Goal: Ask a question

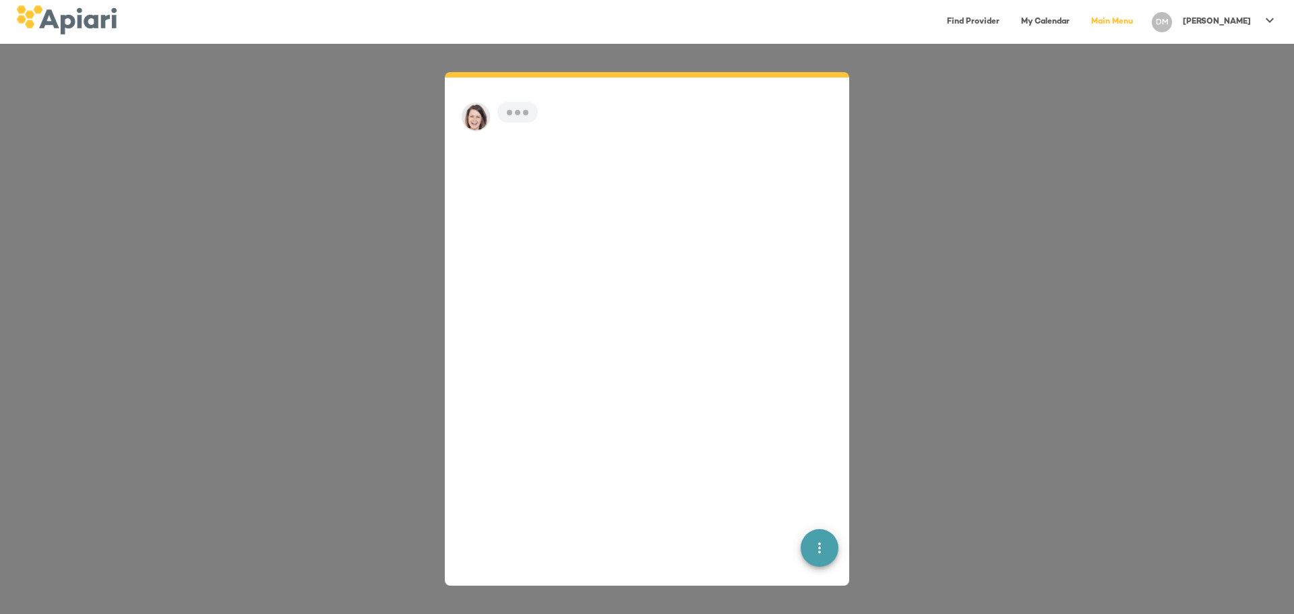
scroll to position [19, 0]
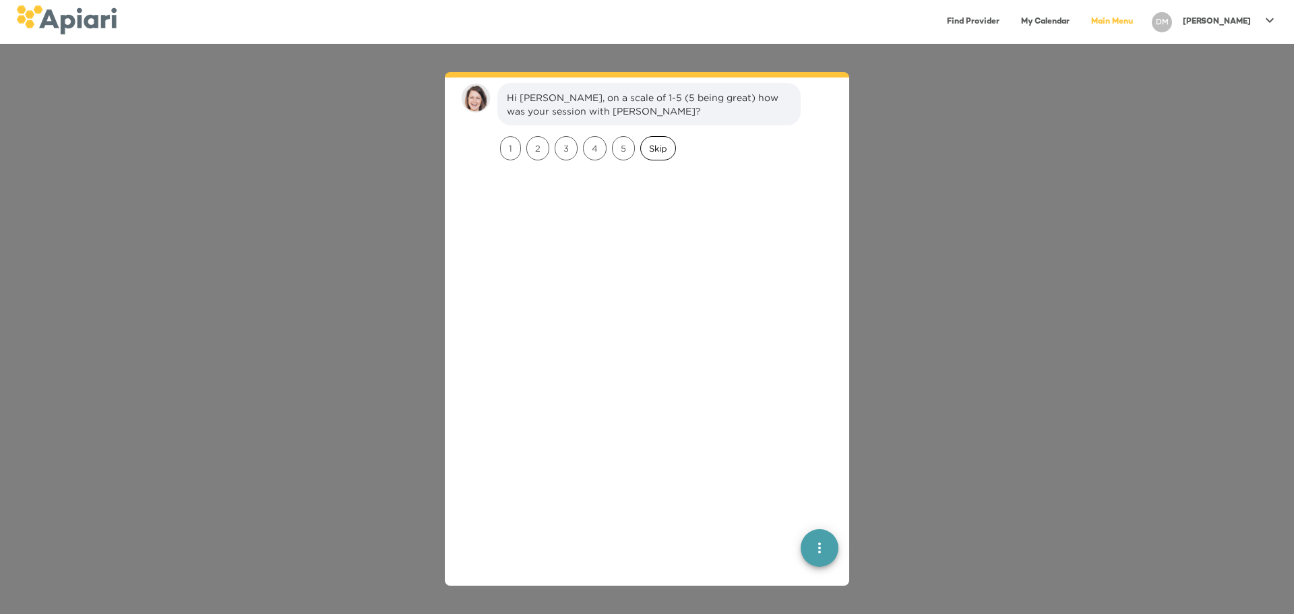
click at [660, 150] on span "Skip" at bounding box center [658, 148] width 34 height 13
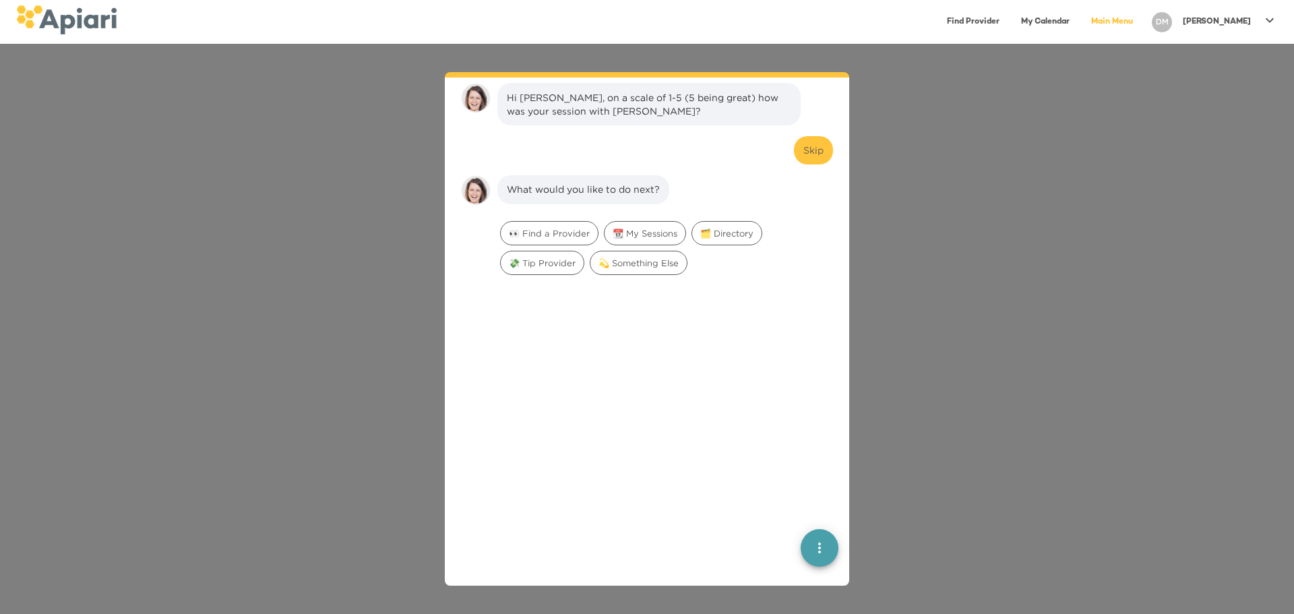
scroll to position [111, 0]
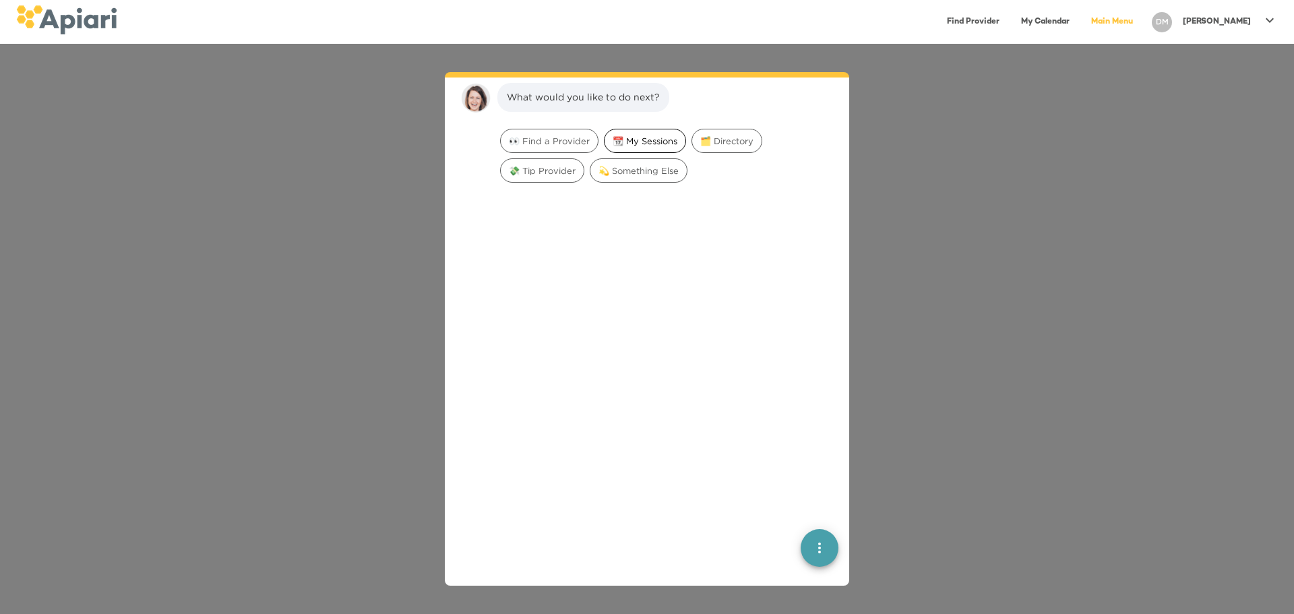
click at [646, 143] on span "📆 My Sessions" at bounding box center [644, 141] width 81 height 13
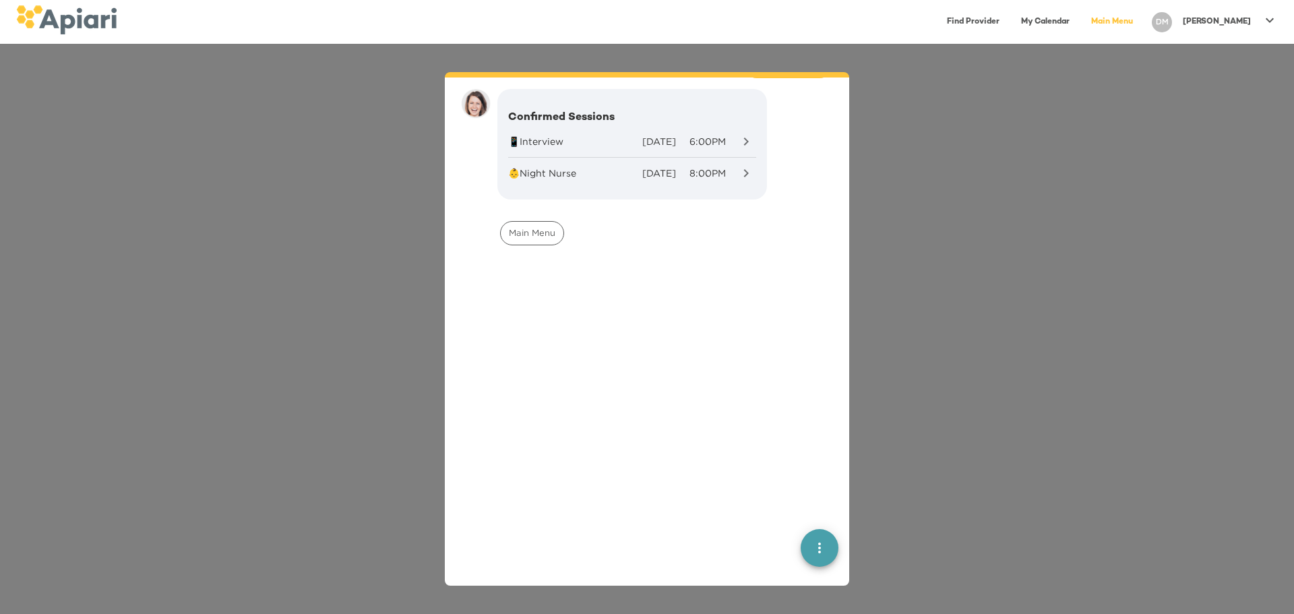
scroll to position [196, 0]
click at [536, 230] on span "Main Menu" at bounding box center [532, 227] width 63 height 13
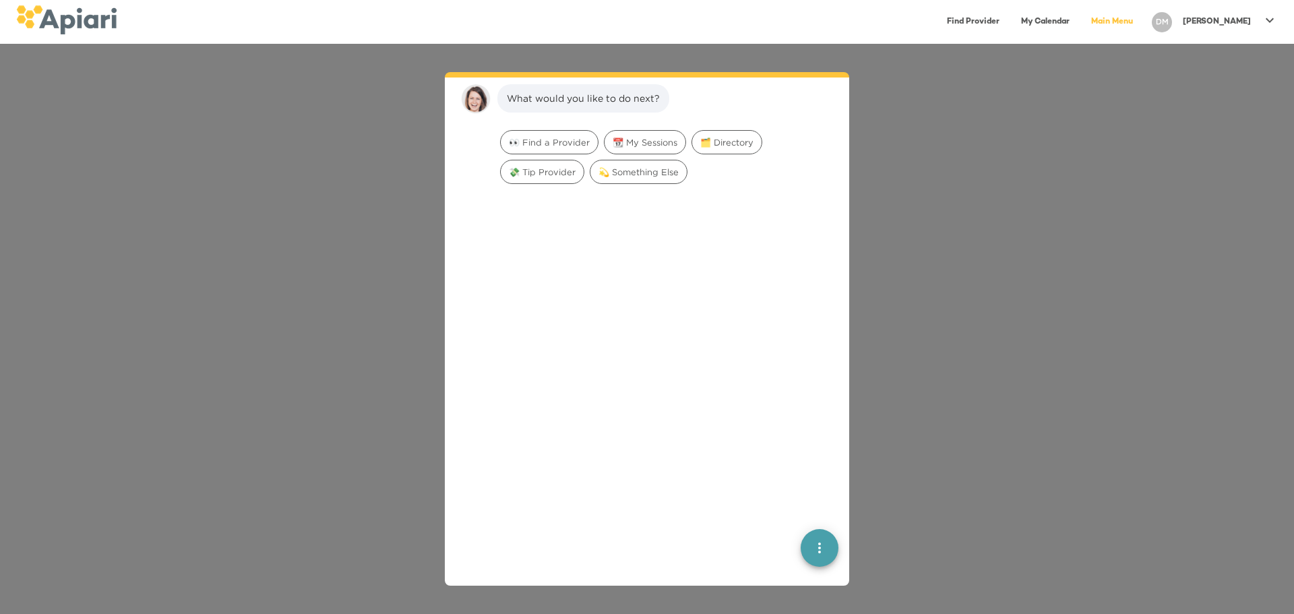
scroll to position [367, 0]
click at [646, 166] on span "💫 Something Else" at bounding box center [638, 171] width 96 height 13
click at [550, 139] on span "Talk to someone" at bounding box center [544, 141] width 86 height 13
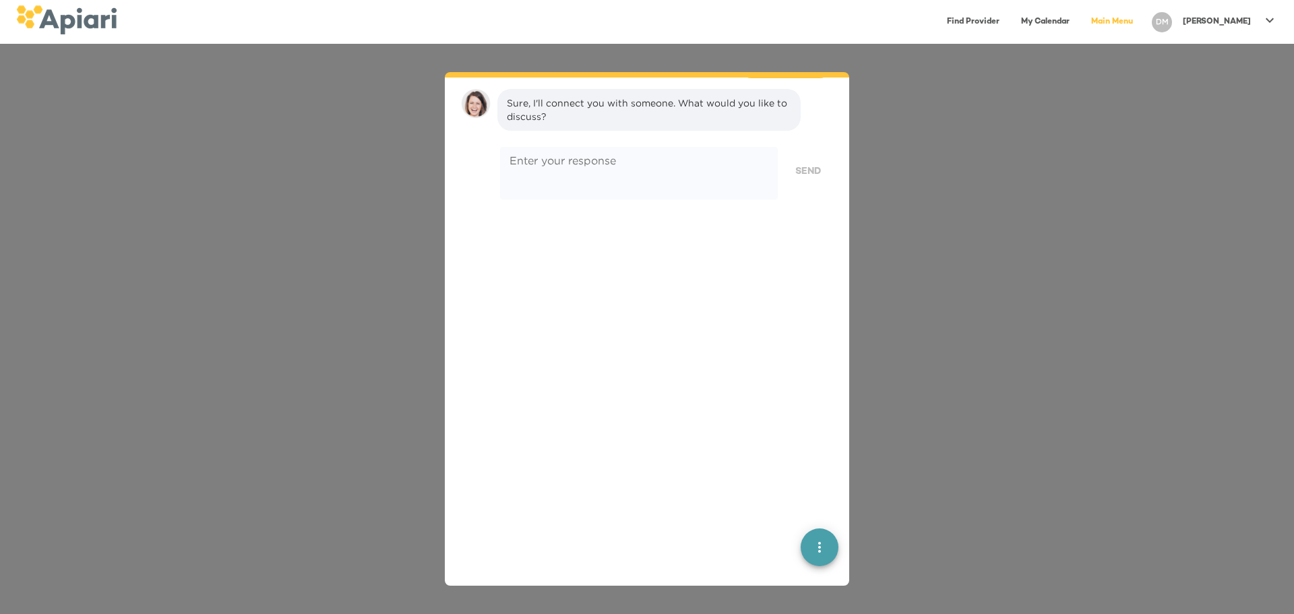
scroll to position [538, 0]
click at [553, 160] on textarea at bounding box center [638, 168] width 259 height 38
type textarea "*"
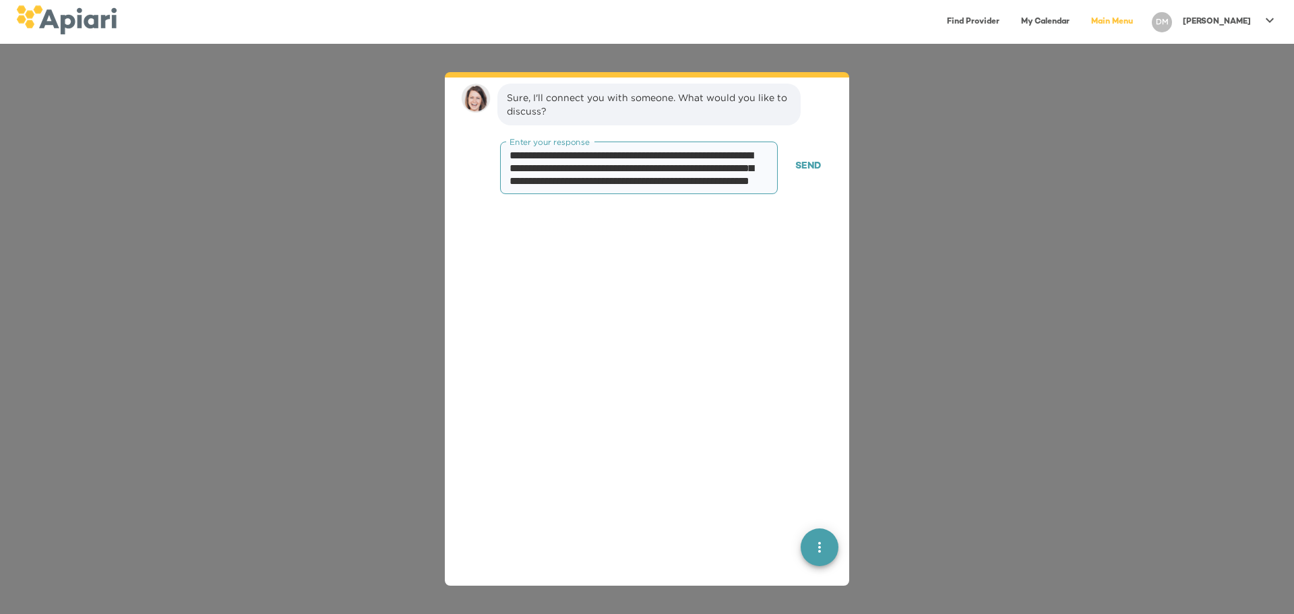
scroll to position [26, 0]
type textarea "**********"
click at [795, 171] on span "Send" at bounding box center [808, 166] width 26 height 17
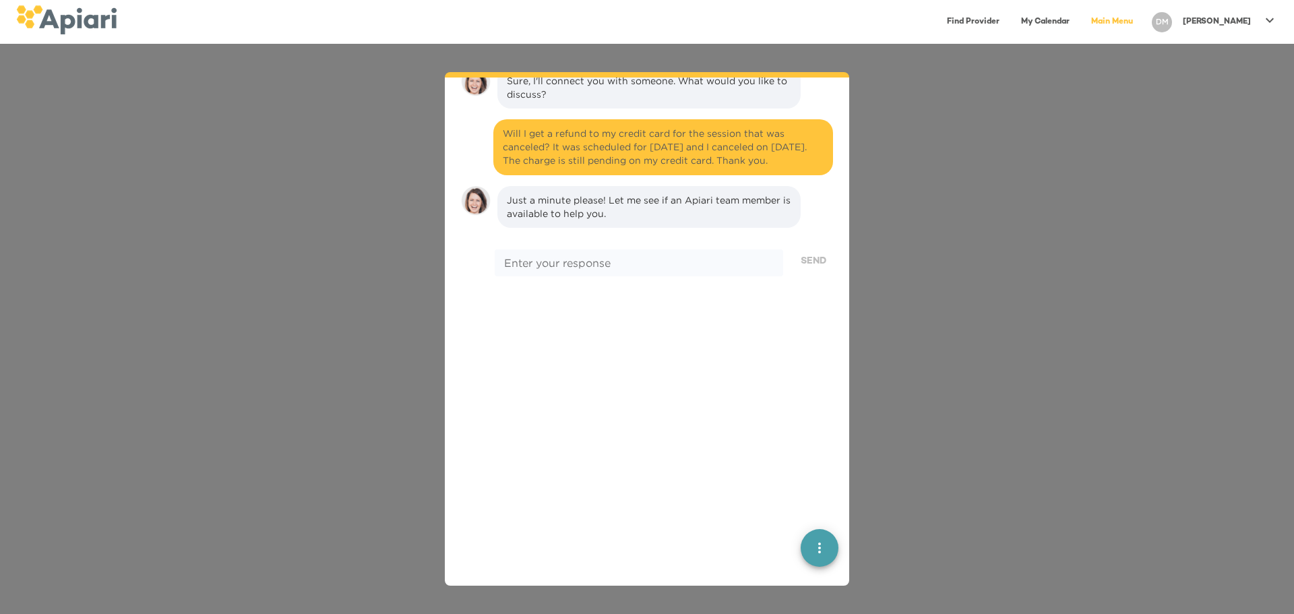
scroll to position [453, 0]
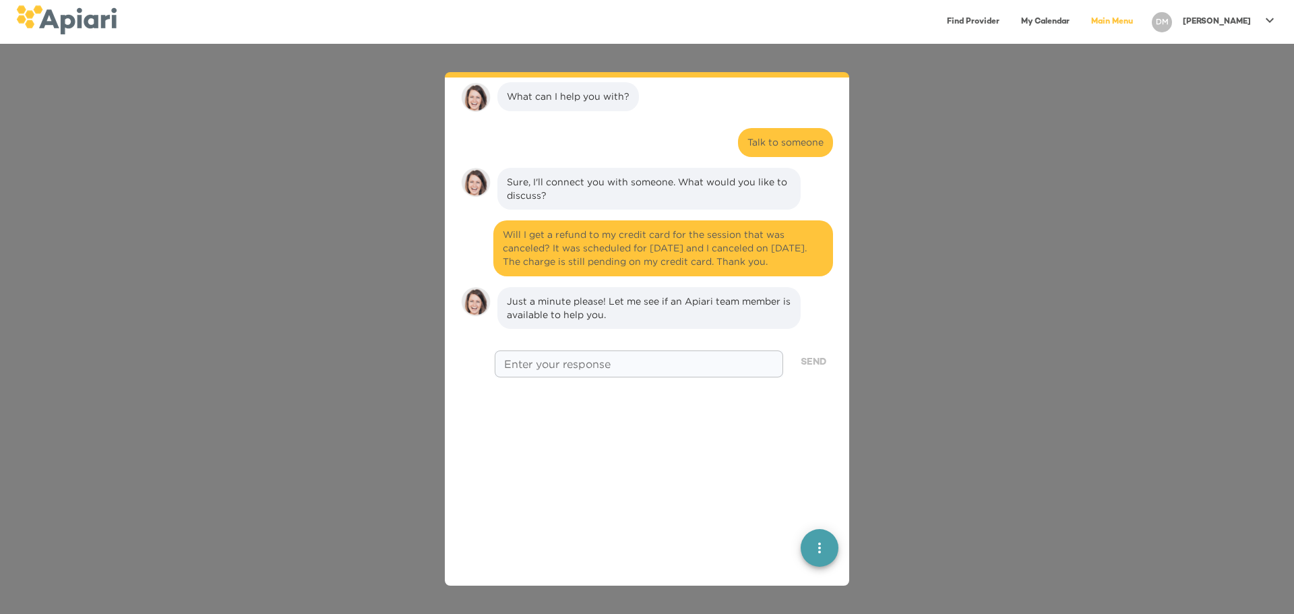
click at [575, 370] on textarea at bounding box center [639, 363] width 270 height 13
type textarea "**********"
